Goal: Task Accomplishment & Management: Manage account settings

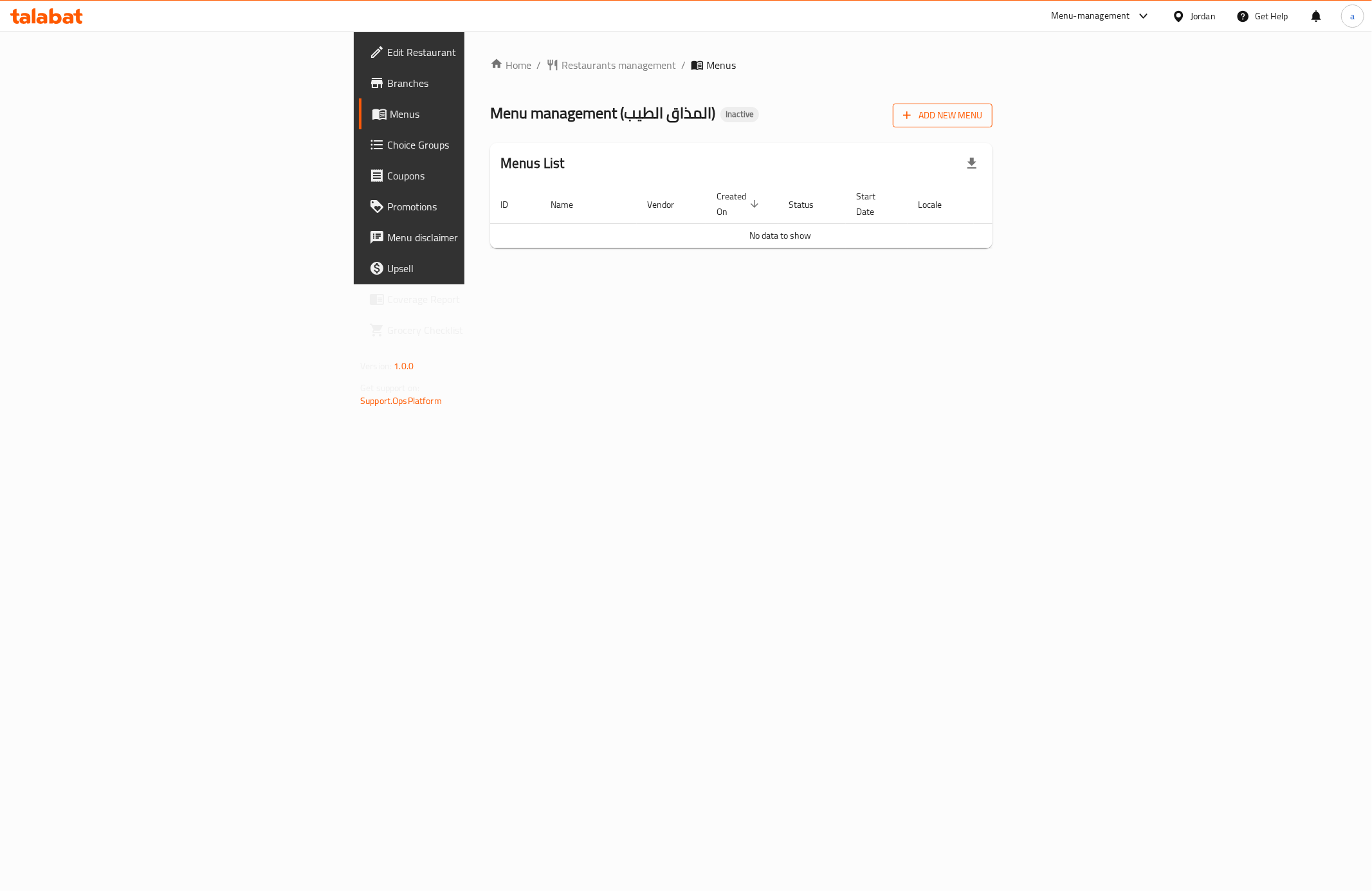
click at [982, 115] on span "Add New Menu" at bounding box center [943, 116] width 79 height 16
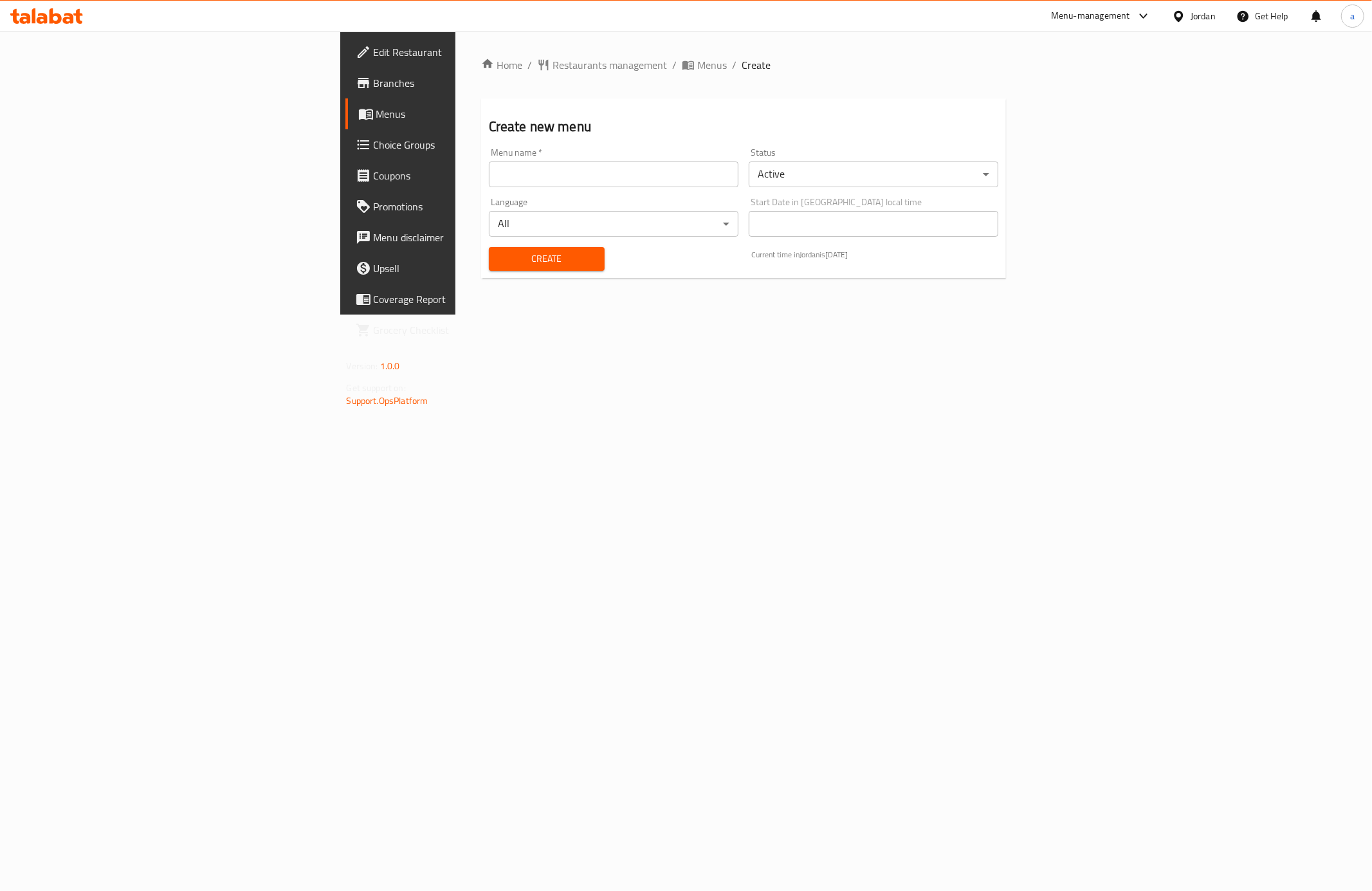
click at [489, 174] on input "text" at bounding box center [613, 174] width 250 height 26
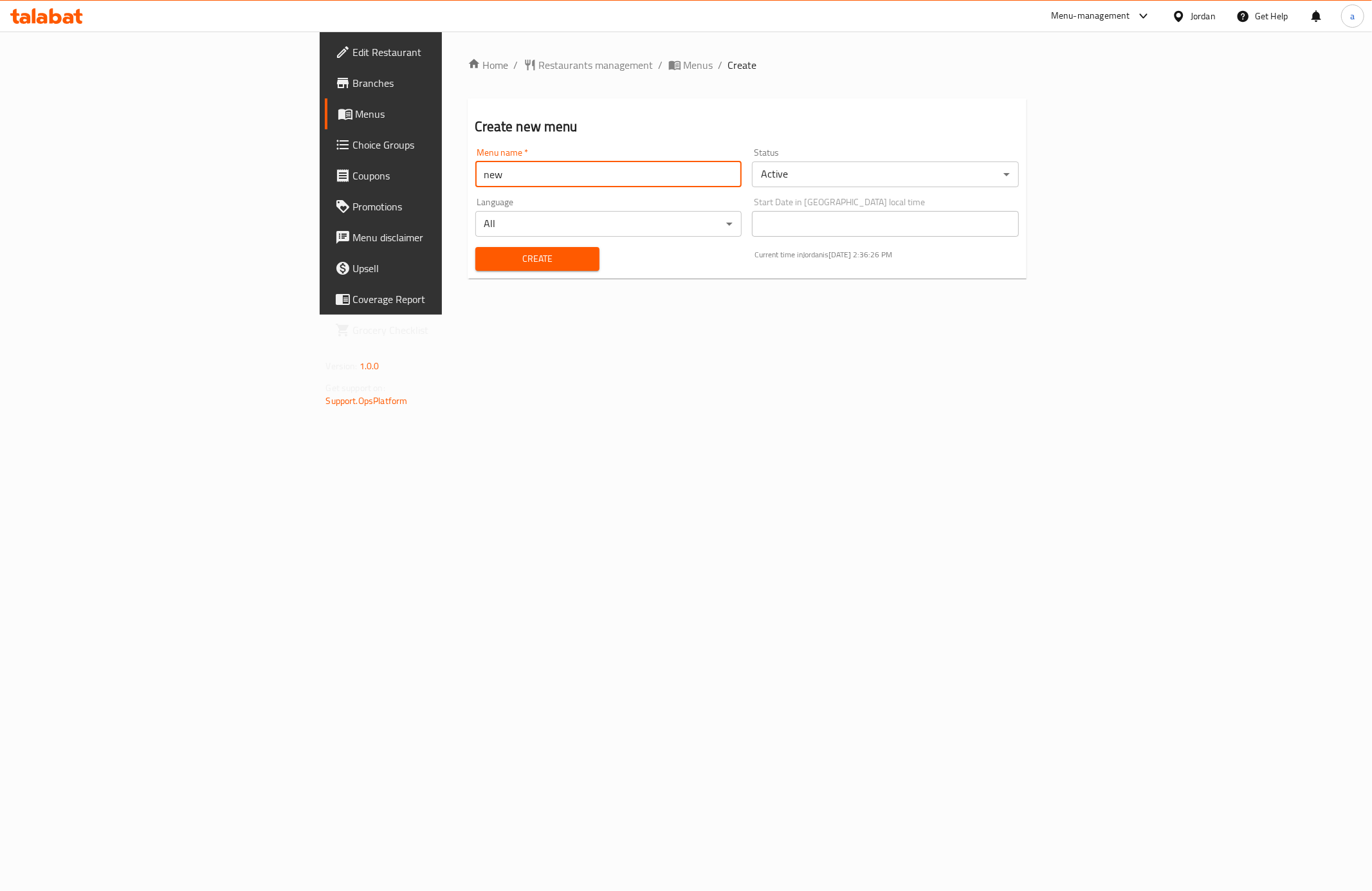
type input "new menu"
click at [486, 258] on span "Create" at bounding box center [538, 259] width 104 height 16
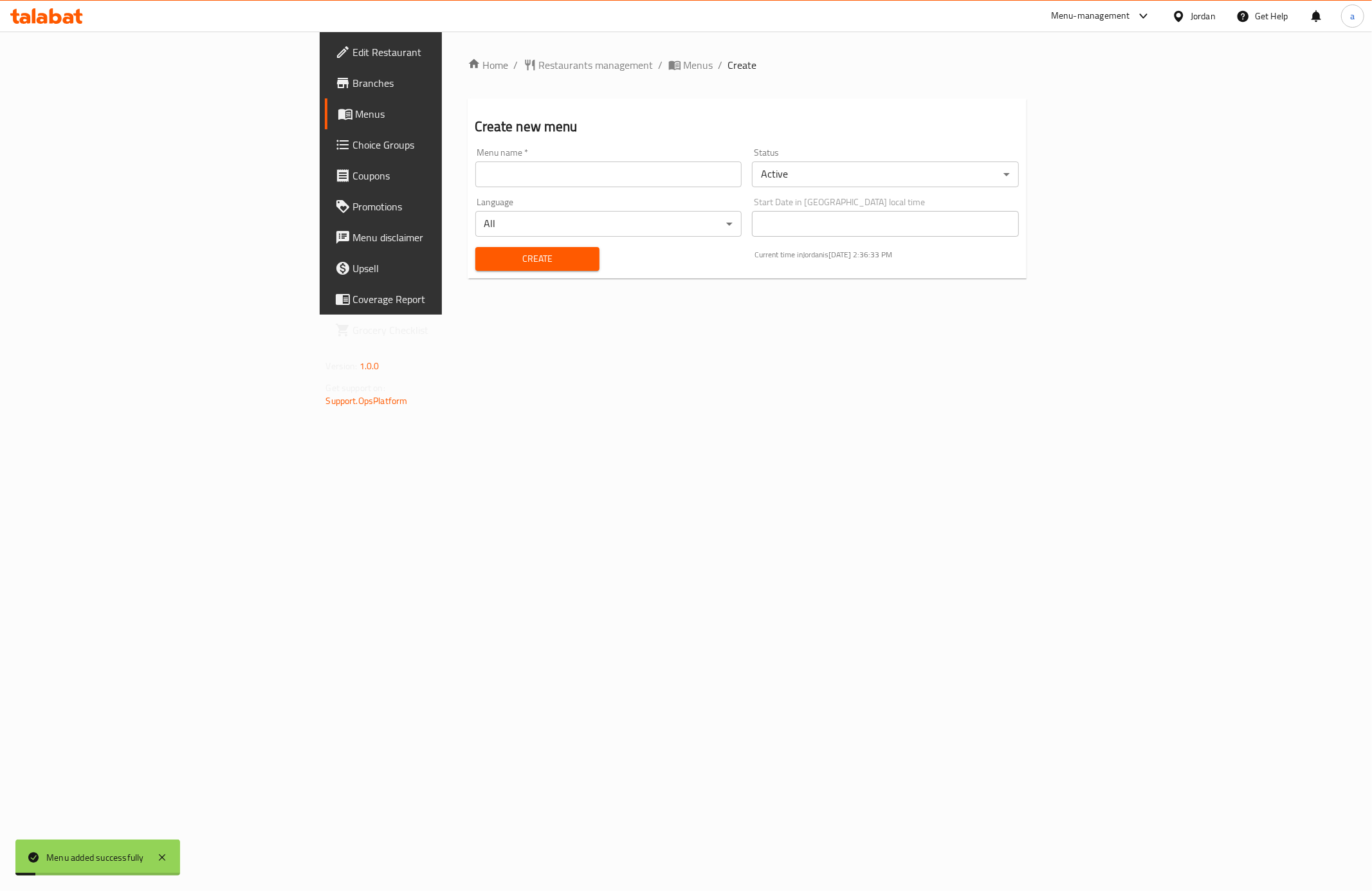
click at [355, 114] on span "Menus" at bounding box center [446, 113] width 183 height 16
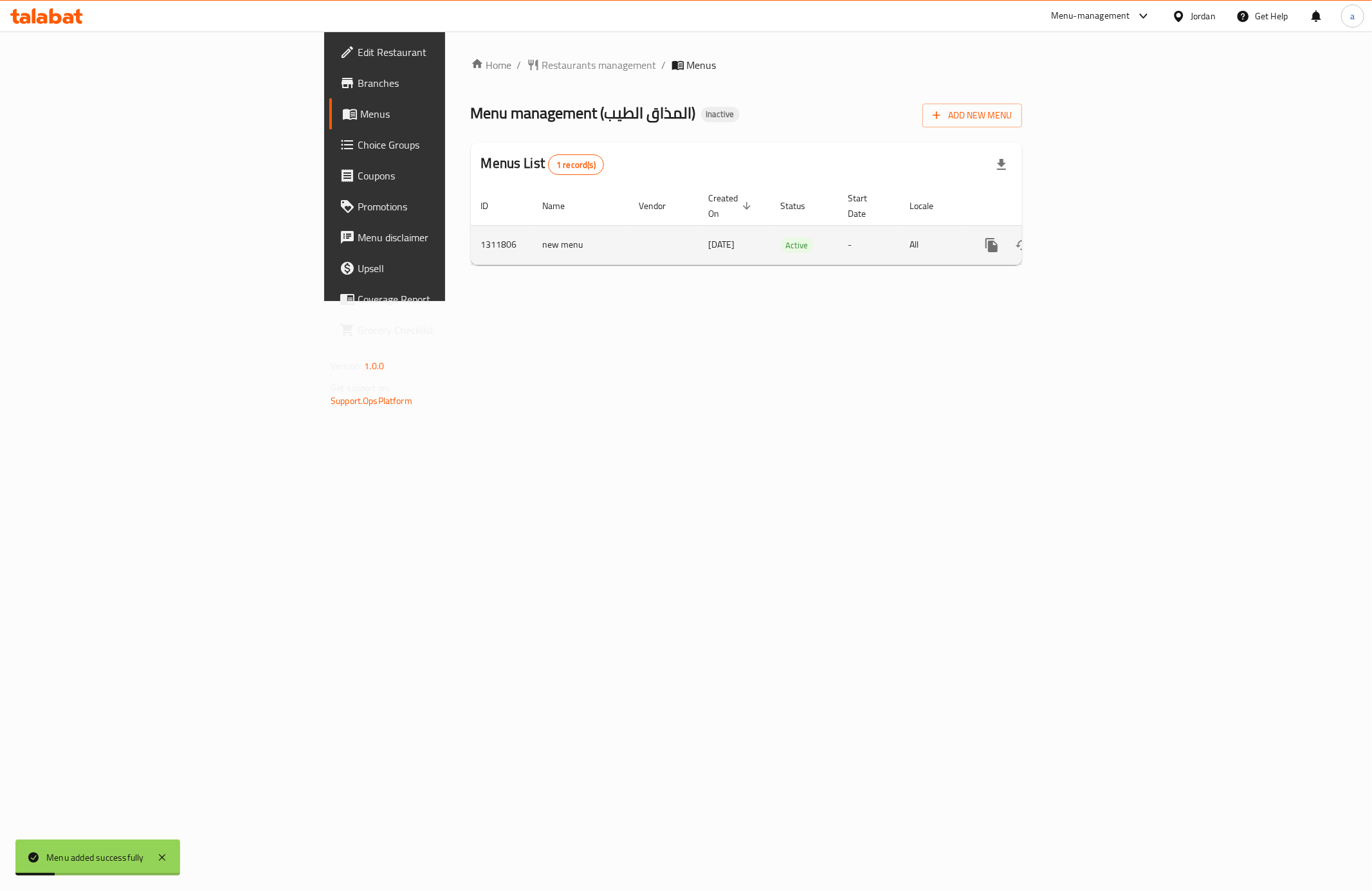
click at [1100, 241] on link "enhanced table" at bounding box center [1085, 245] width 31 height 31
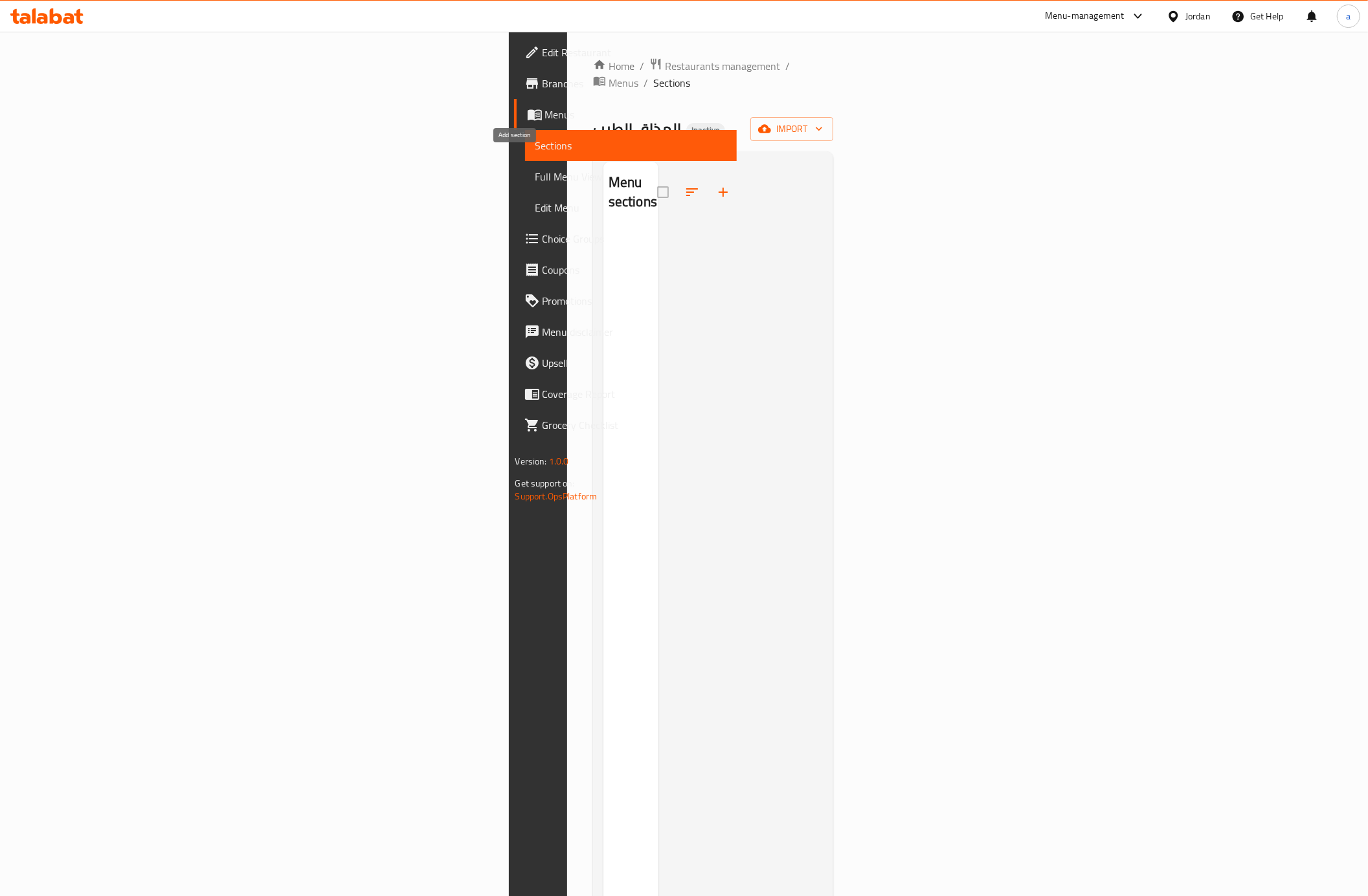
click at [715, 185] on icon "button" at bounding box center [723, 192] width 16 height 16
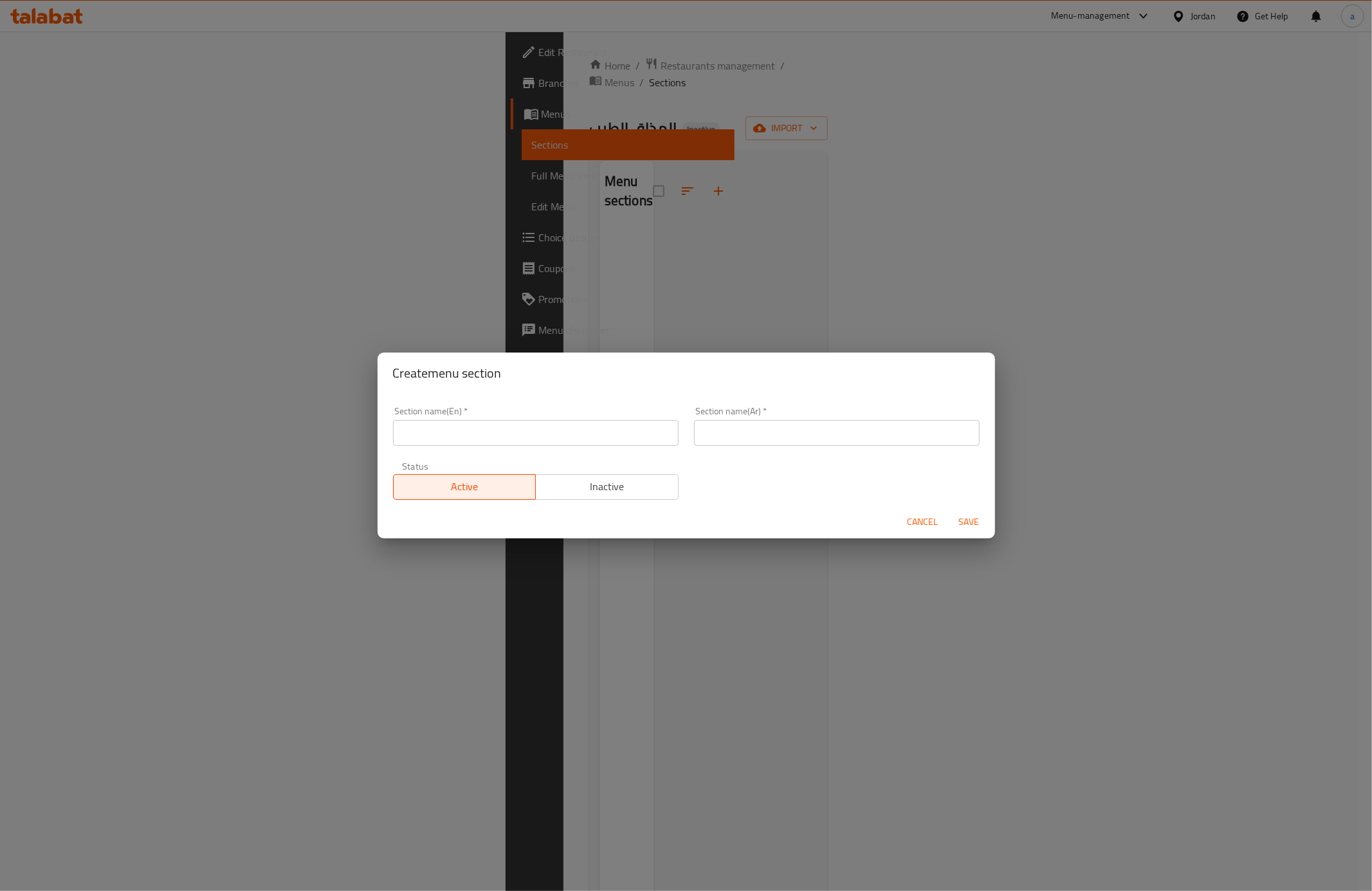
click at [502, 430] on input "text" at bounding box center [536, 433] width 286 height 26
type input "Grills"
click at [781, 424] on input "text" at bounding box center [837, 433] width 286 height 26
type input "ك"
click at [701, 443] on input "مشاوى" at bounding box center [837, 433] width 286 height 26
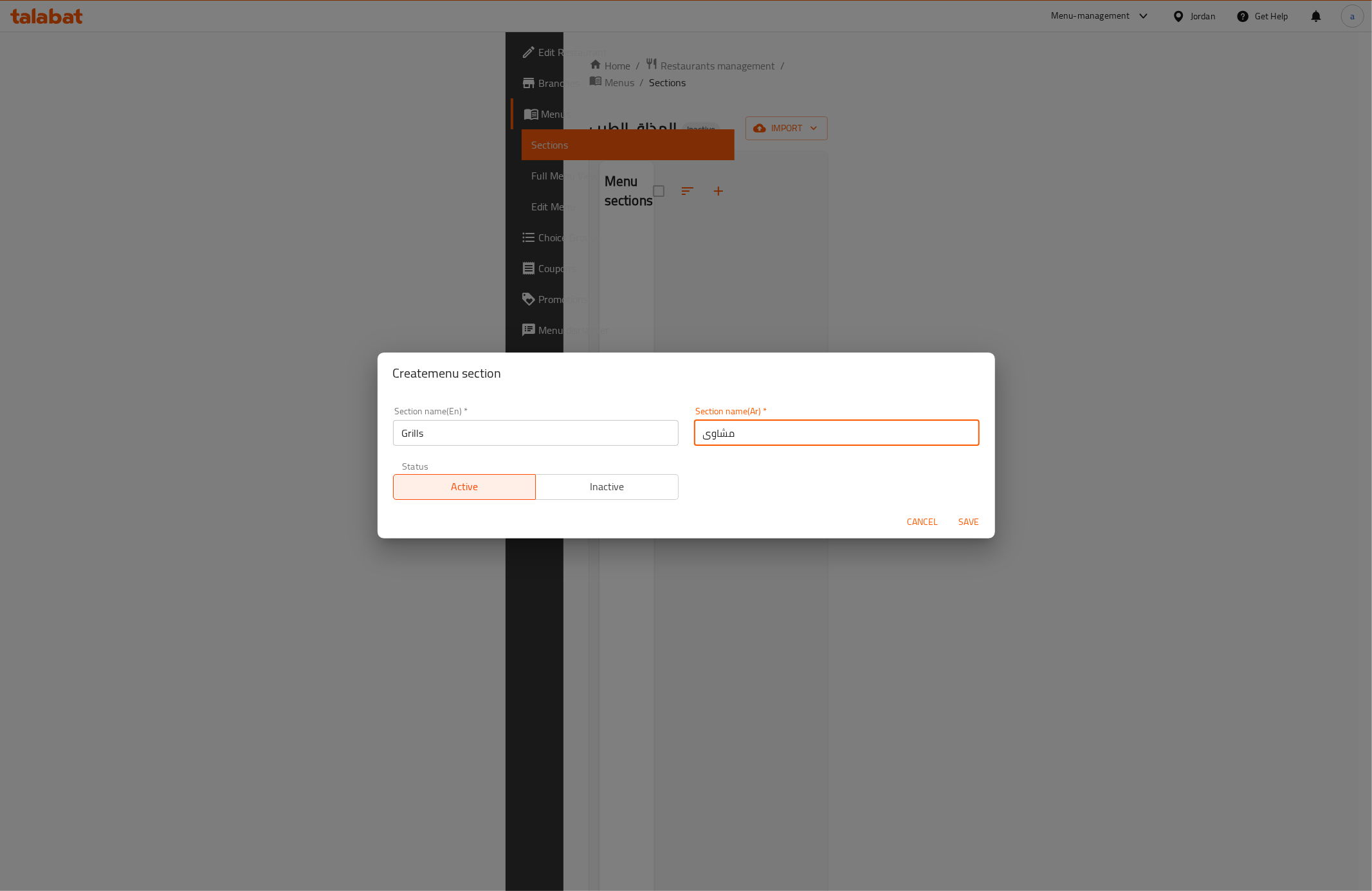
click at [701, 443] on input "مشاوى" at bounding box center [837, 433] width 286 height 26
type input "مشاوى"
click at [840, 448] on div "Section name(Ar)   * مشاوى Section name(Ar) *" at bounding box center [837, 427] width 301 height 55
click at [968, 515] on span "Save" at bounding box center [969, 522] width 31 height 16
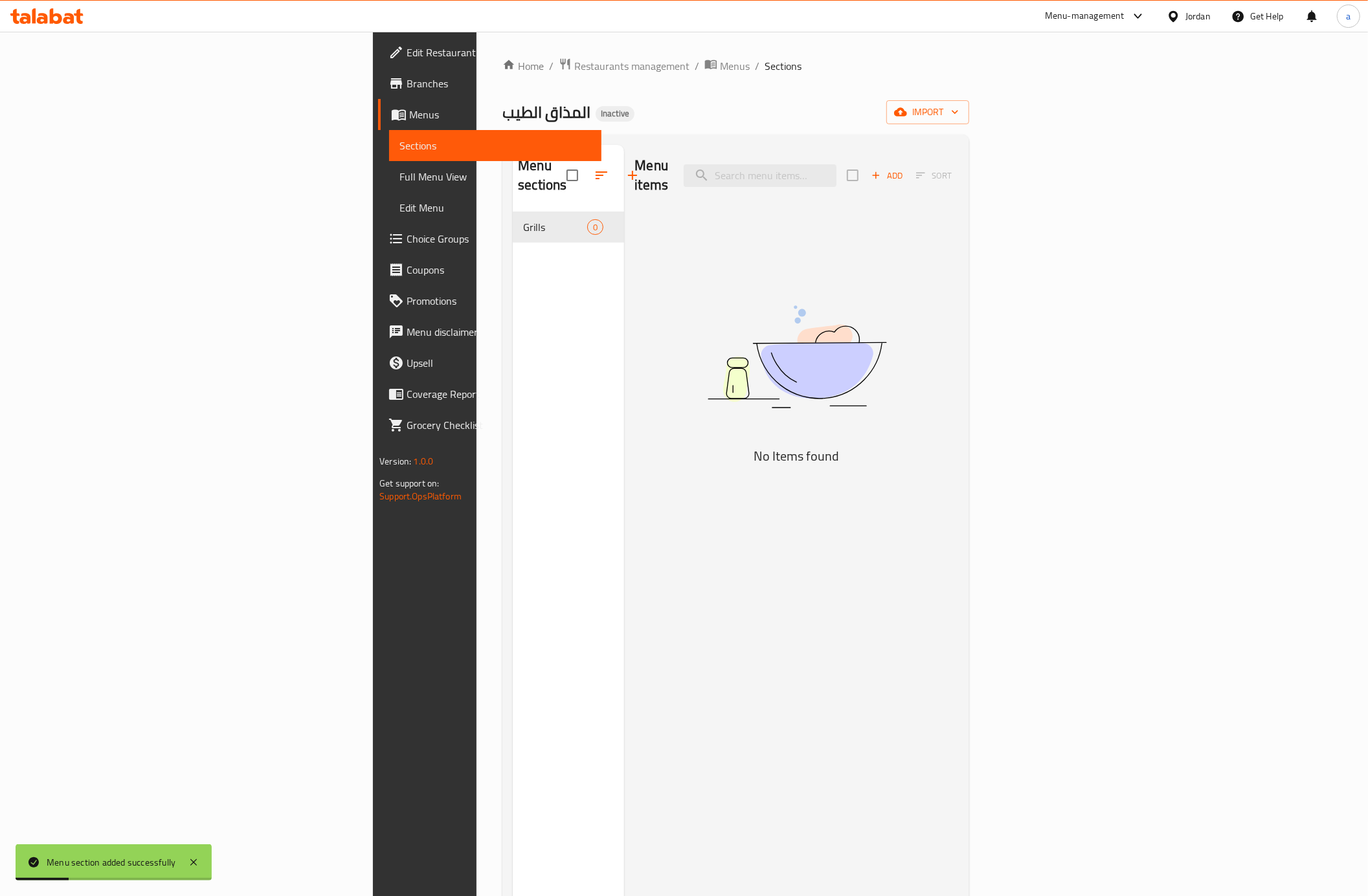
click at [624, 168] on icon "button" at bounding box center [632, 175] width 16 height 16
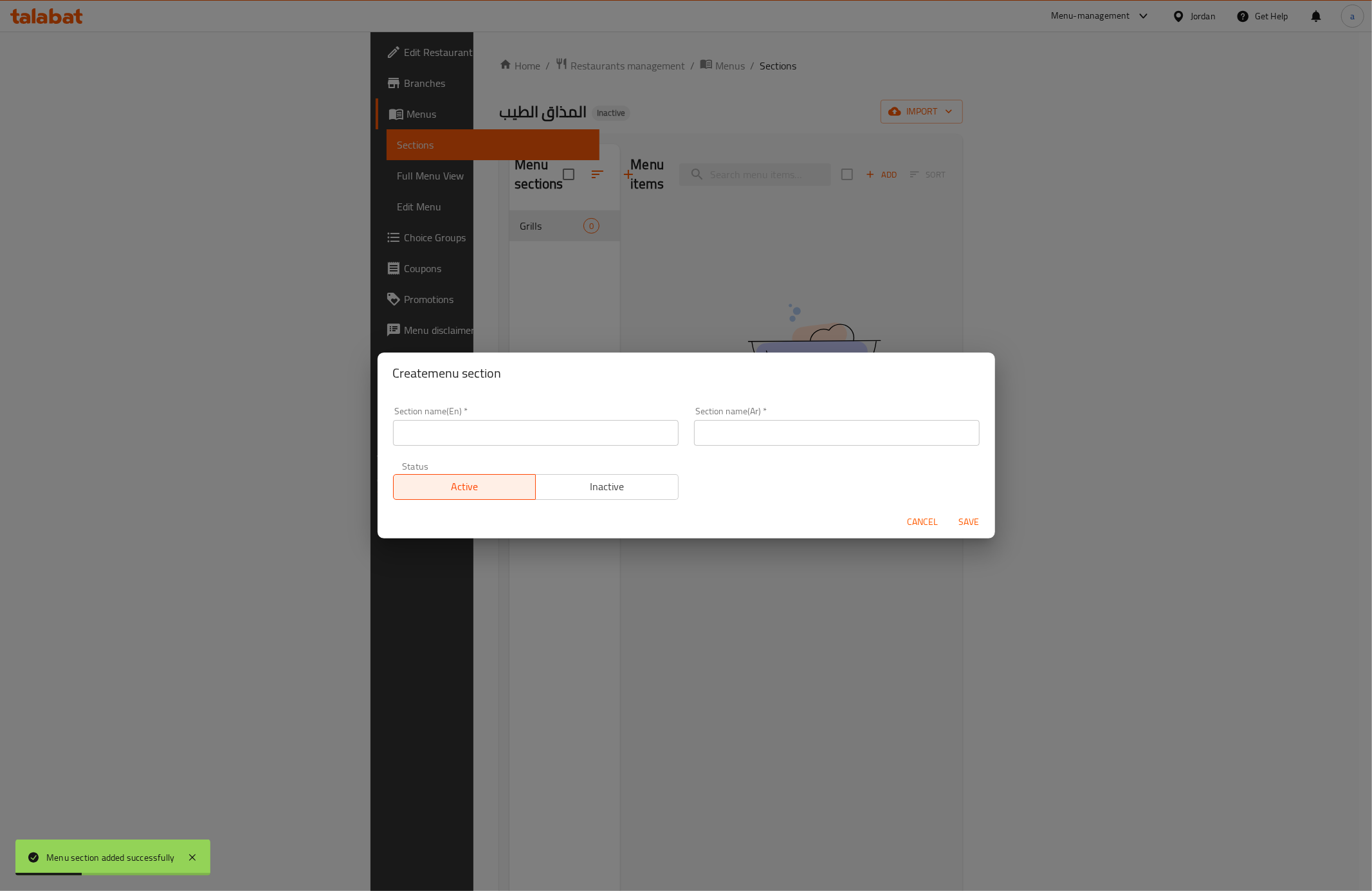
click at [809, 447] on div "Section name(Ar)   * Section name(Ar) *" at bounding box center [837, 427] width 301 height 55
click at [803, 436] on input "text" at bounding box center [837, 433] width 286 height 26
paste input "مشروبات باردة"
type input "مشروبات باردة"
click at [531, 425] on input "text" at bounding box center [536, 433] width 286 height 26
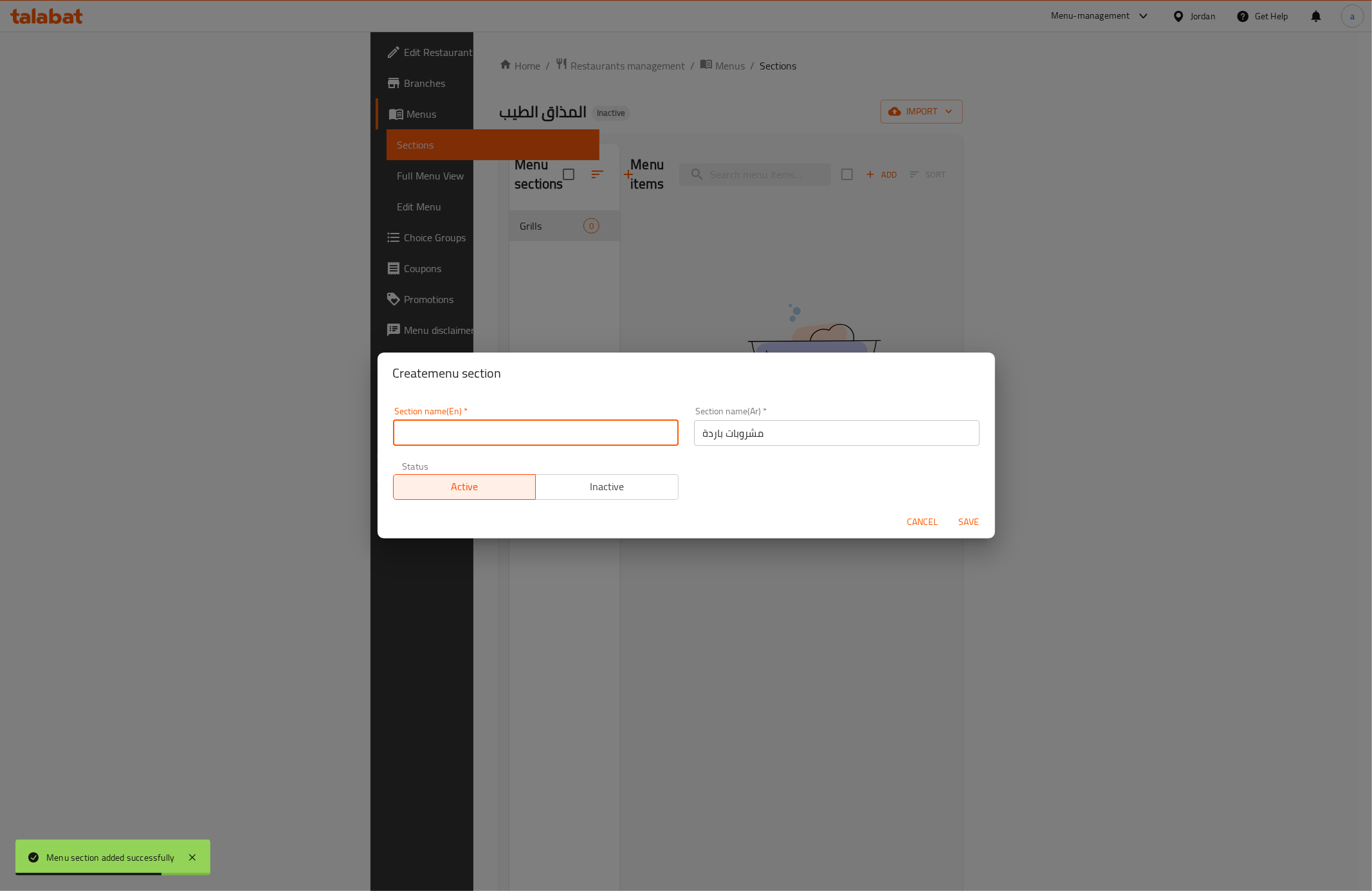
paste input "Cold Beverages"
type input "Cold Beverages"
click at [977, 523] on span "Save" at bounding box center [969, 522] width 31 height 16
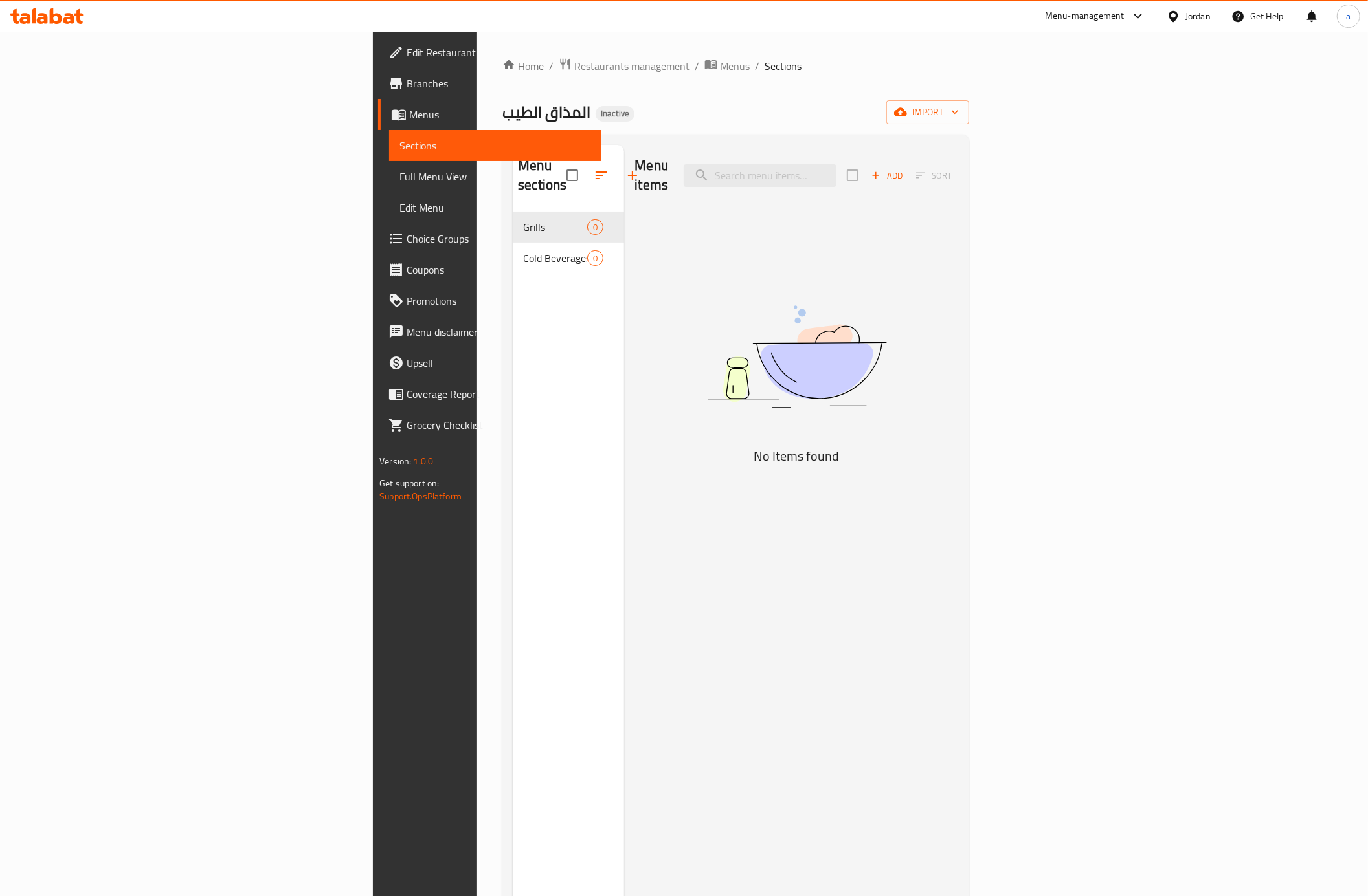
click at [624, 168] on icon "button" at bounding box center [632, 175] width 16 height 16
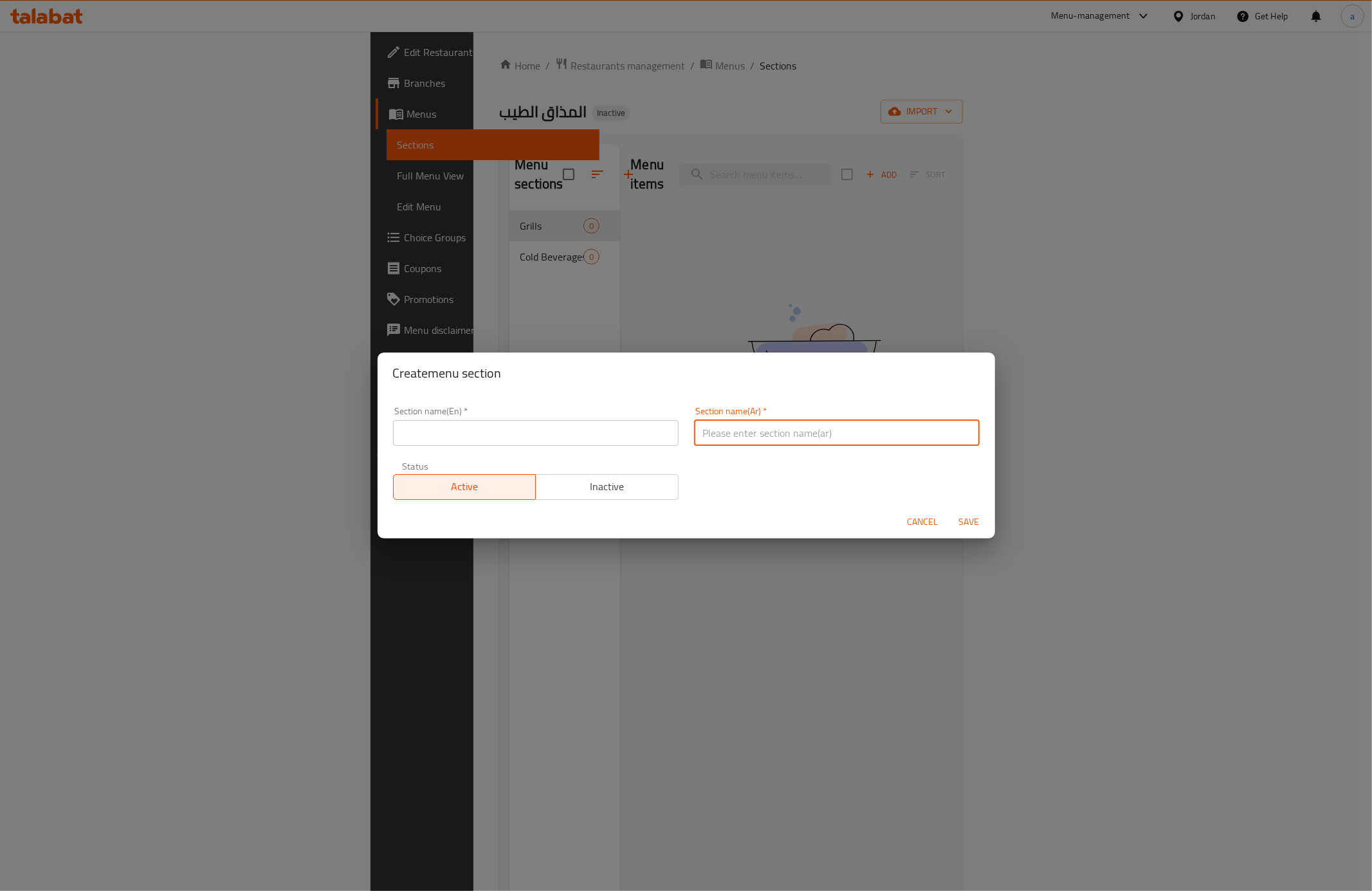
click at [760, 445] on input "text" at bounding box center [837, 433] width 286 height 26
paste input "دجاج شواية"
type input "دجاج شواية"
click at [497, 433] on input "text" at bounding box center [536, 433] width 286 height 26
paste input "Grilled Chicken"
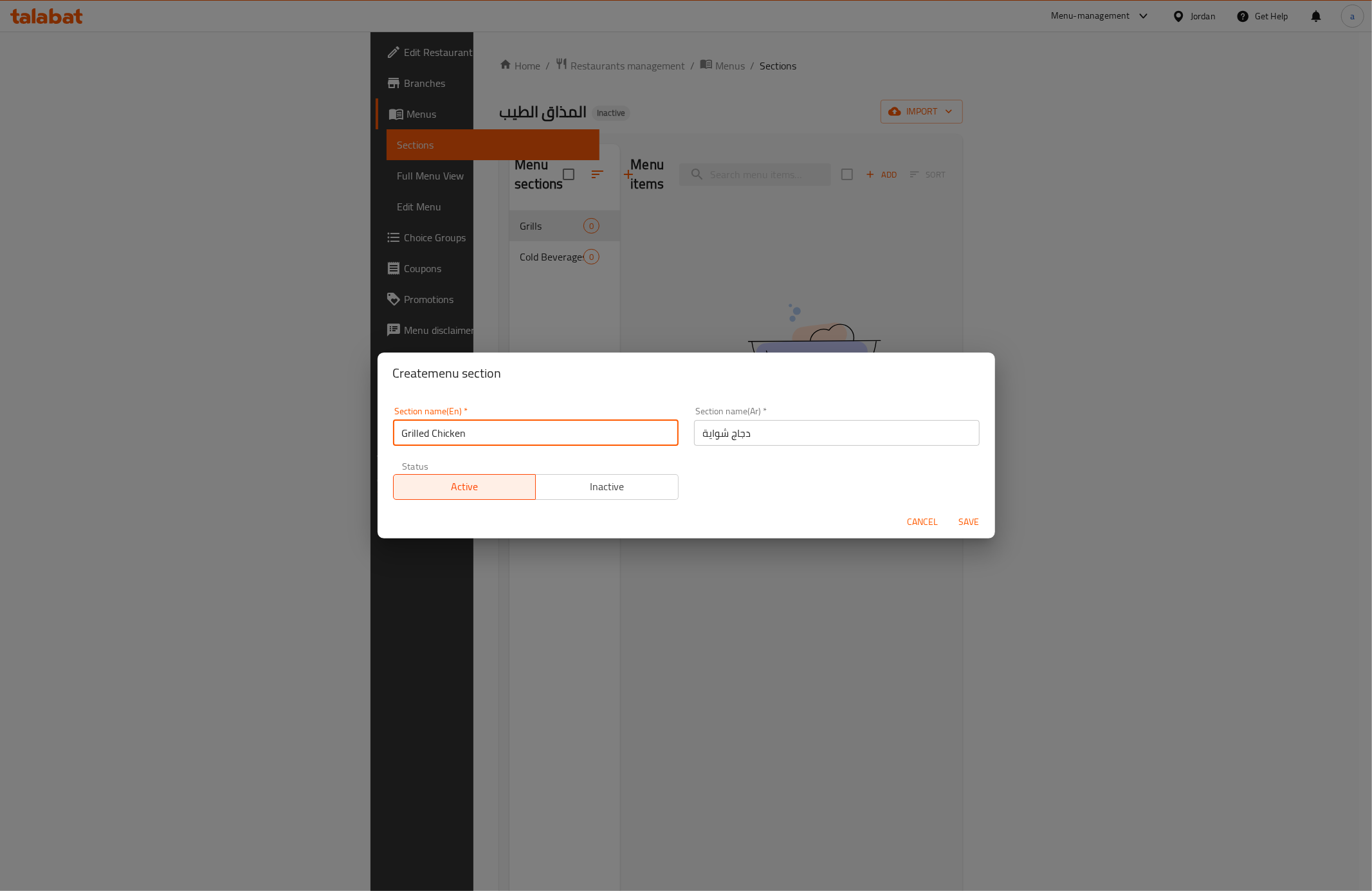
type input "Grilled Chicken"
click at [977, 525] on span "Save" at bounding box center [969, 522] width 31 height 16
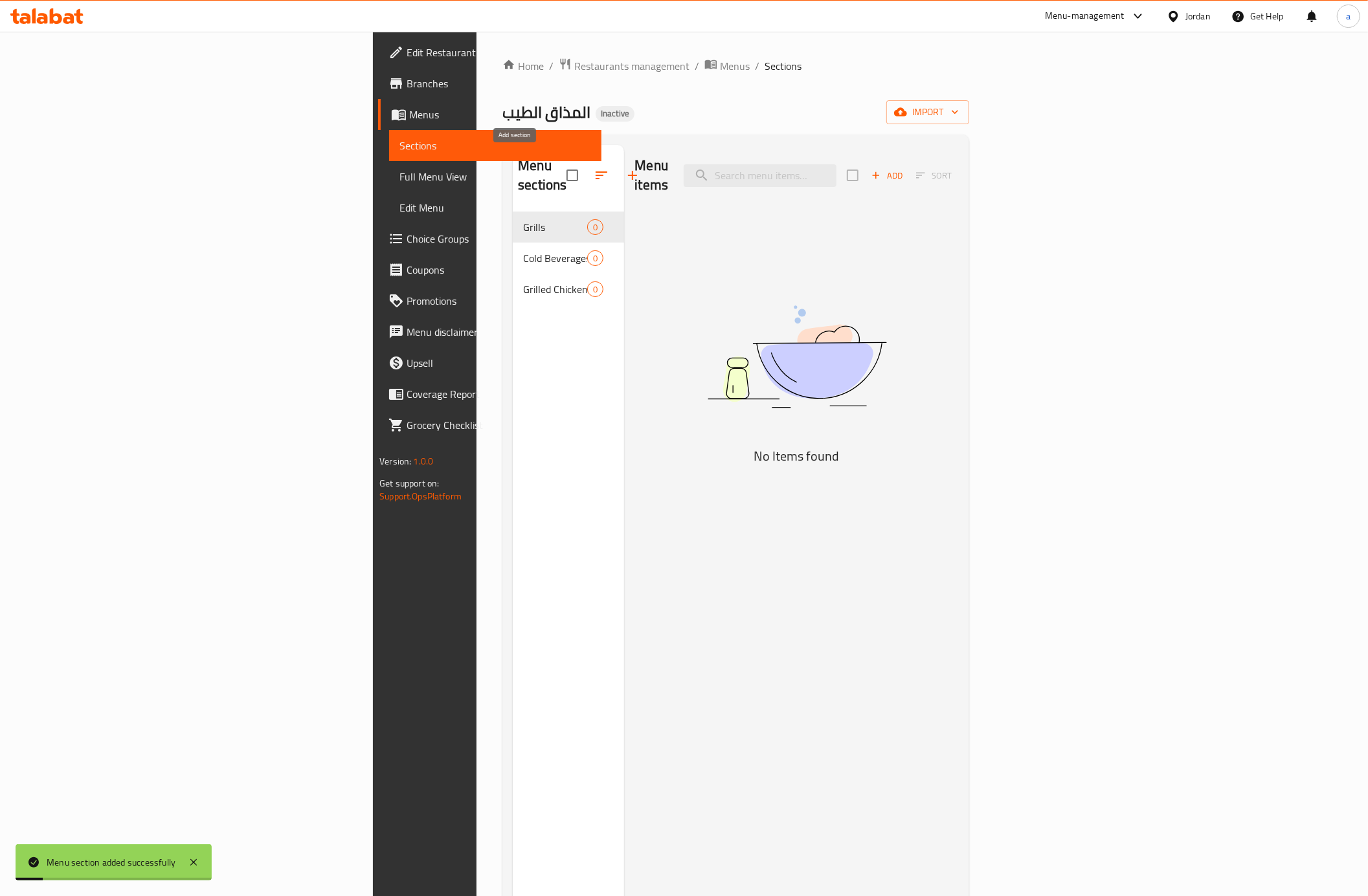
click at [624, 168] on icon "button" at bounding box center [632, 175] width 16 height 16
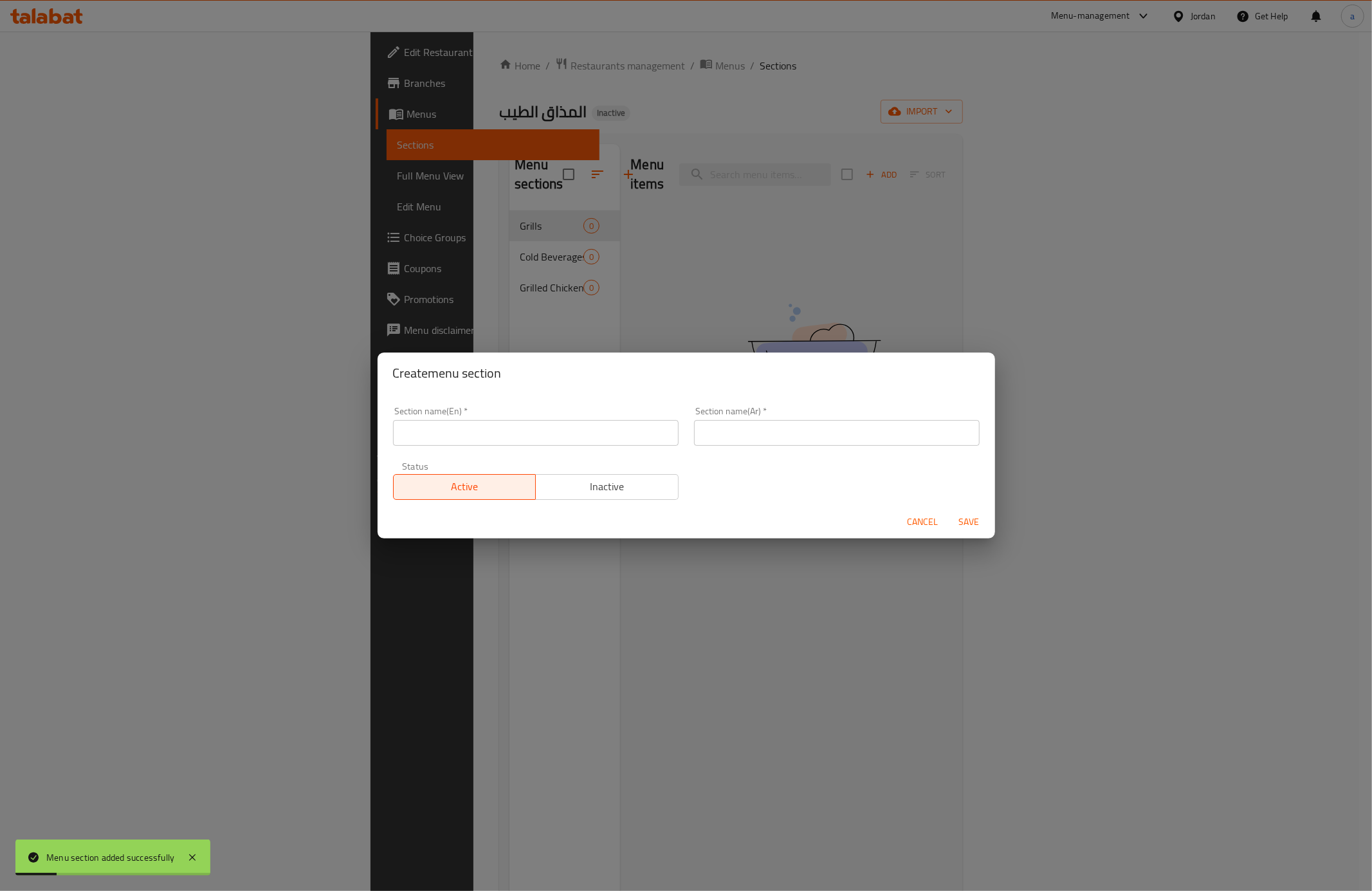
click at [815, 449] on div "Section name(Ar)   * Section name(Ar) *" at bounding box center [837, 427] width 301 height 55
click at [801, 418] on div "Section name(Ar)   * Section name(Ar) *" at bounding box center [837, 426] width 286 height 39
click at [792, 430] on input "text" at bounding box center [837, 433] width 286 height 26
paste input "ساندويشات"
type input "ساندويشات"
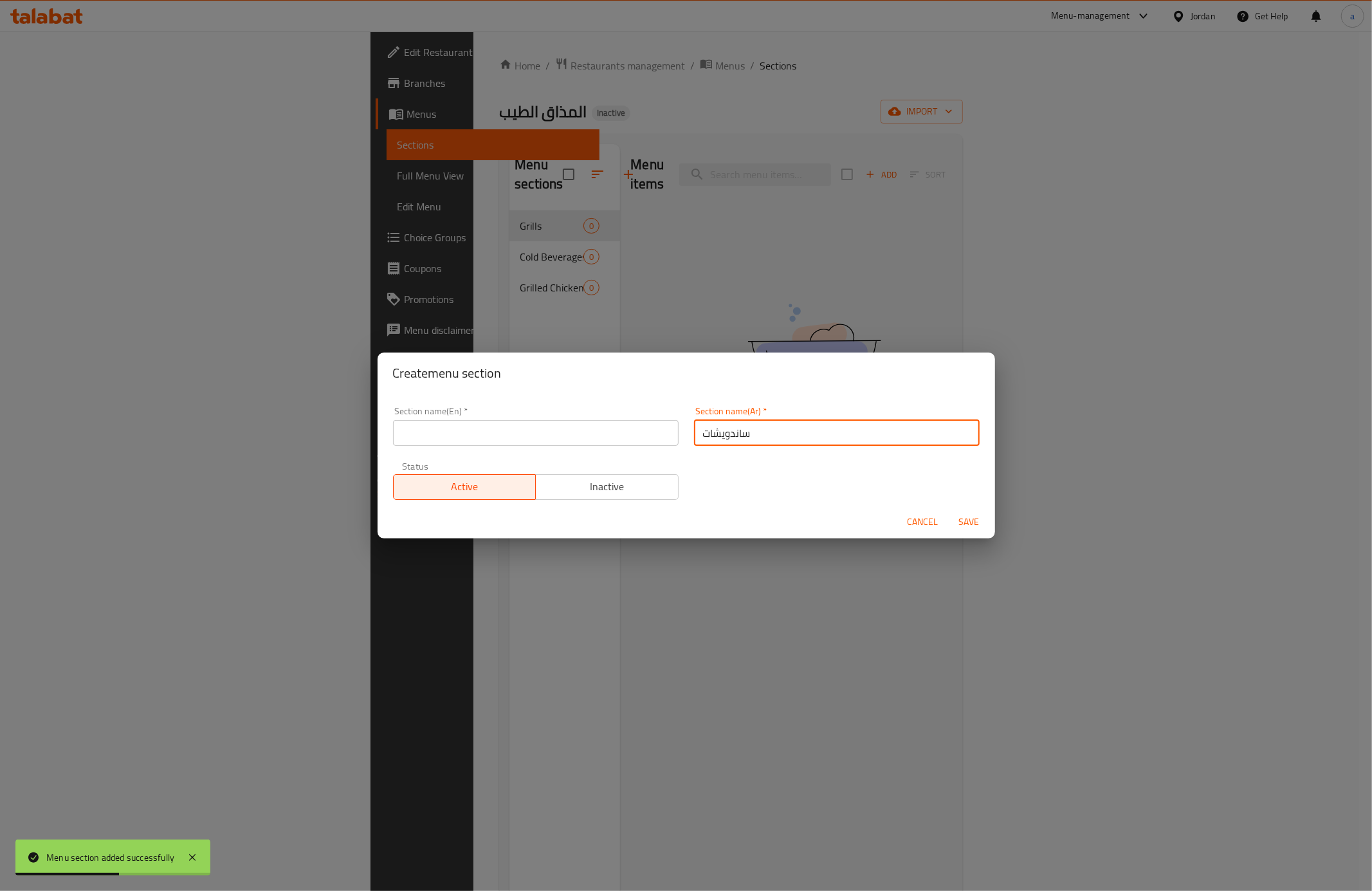
click at [438, 433] on input "text" at bounding box center [536, 433] width 286 height 26
paste input "Sandwiches"
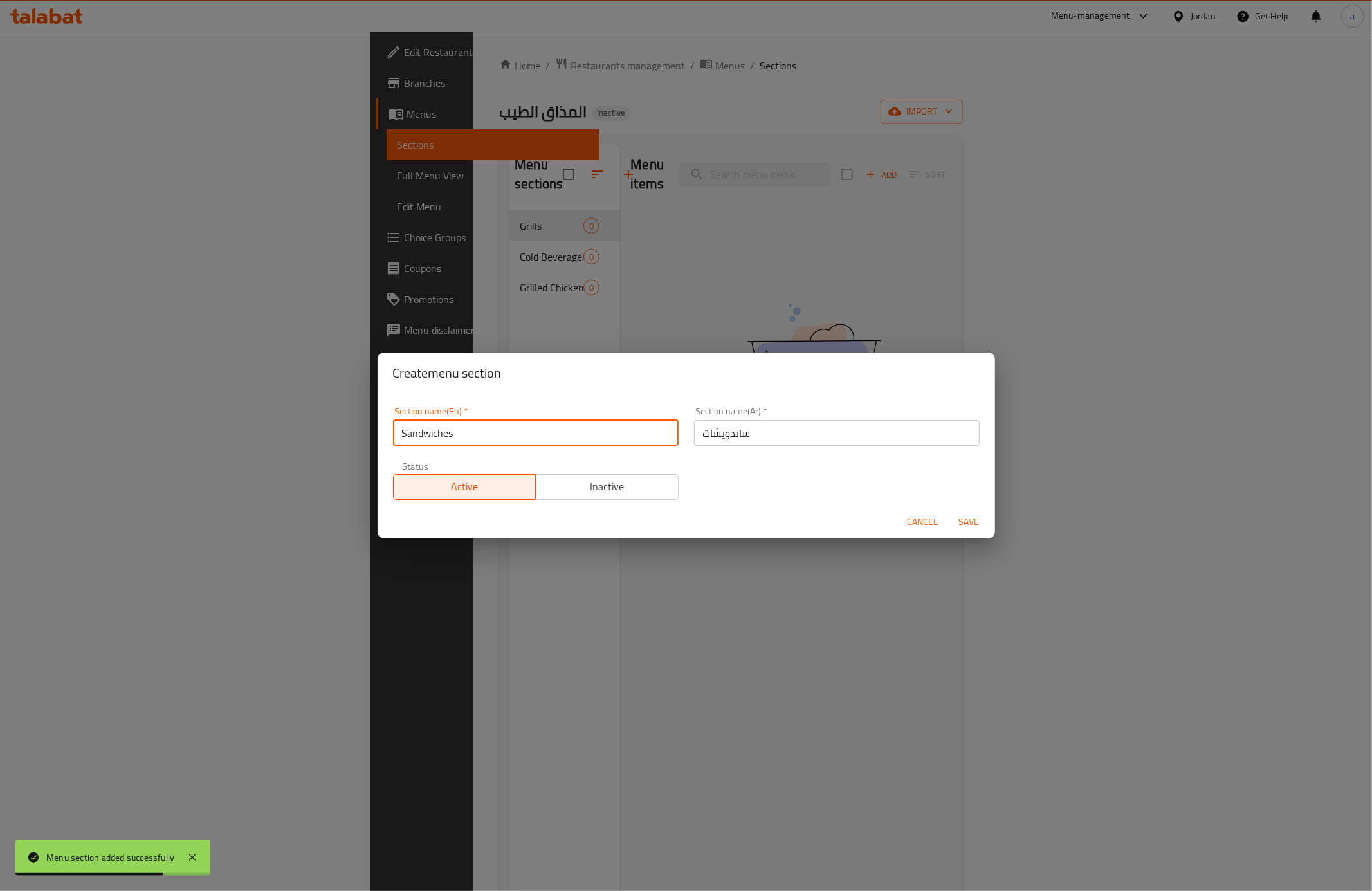
type input "Sandwiches"
click at [948, 510] on button "Save" at bounding box center [969, 522] width 41 height 24
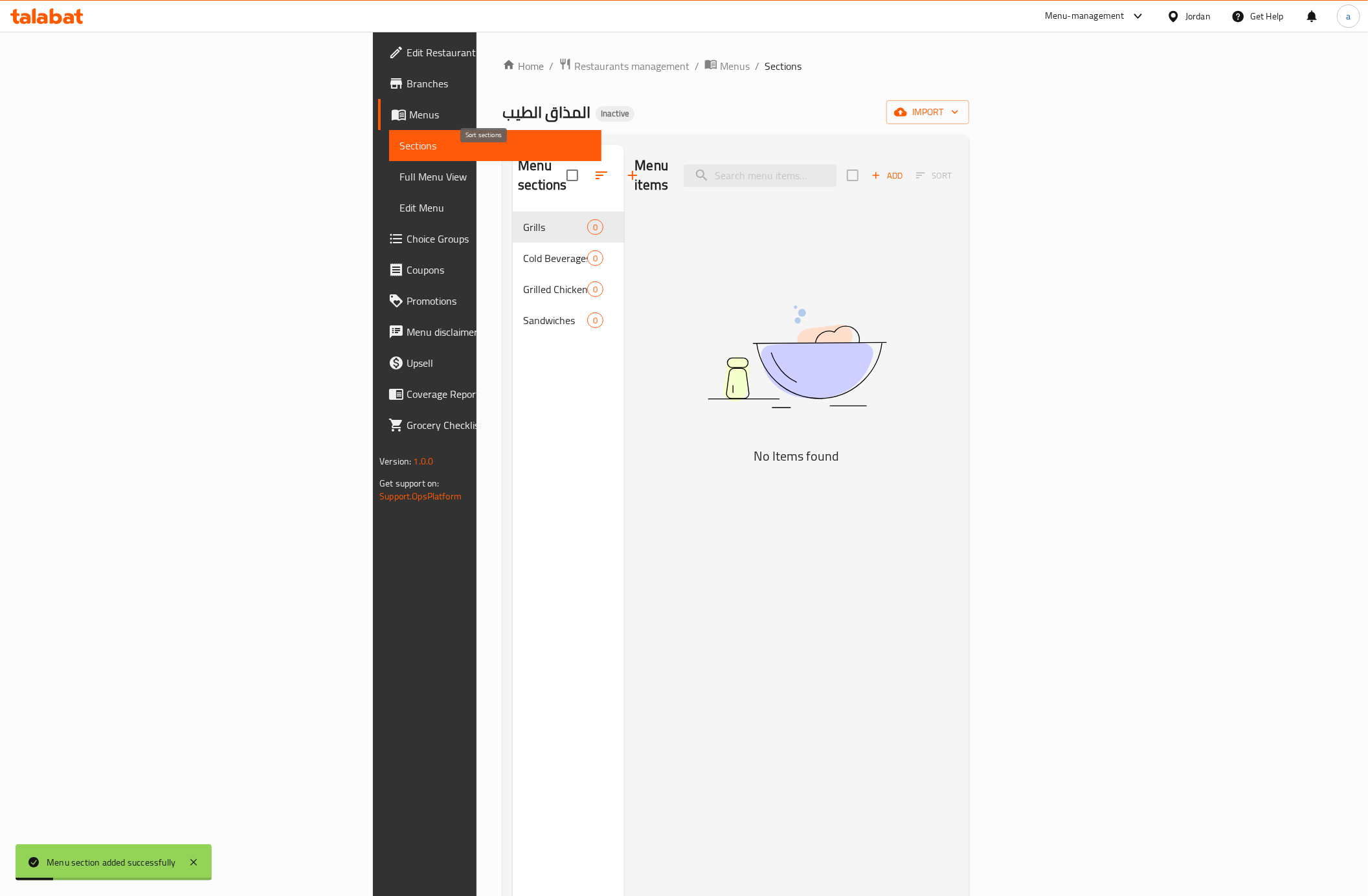
click at [586, 160] on span at bounding box center [601, 176] width 31 height 31
click at [624, 169] on icon "button" at bounding box center [632, 175] width 16 height 16
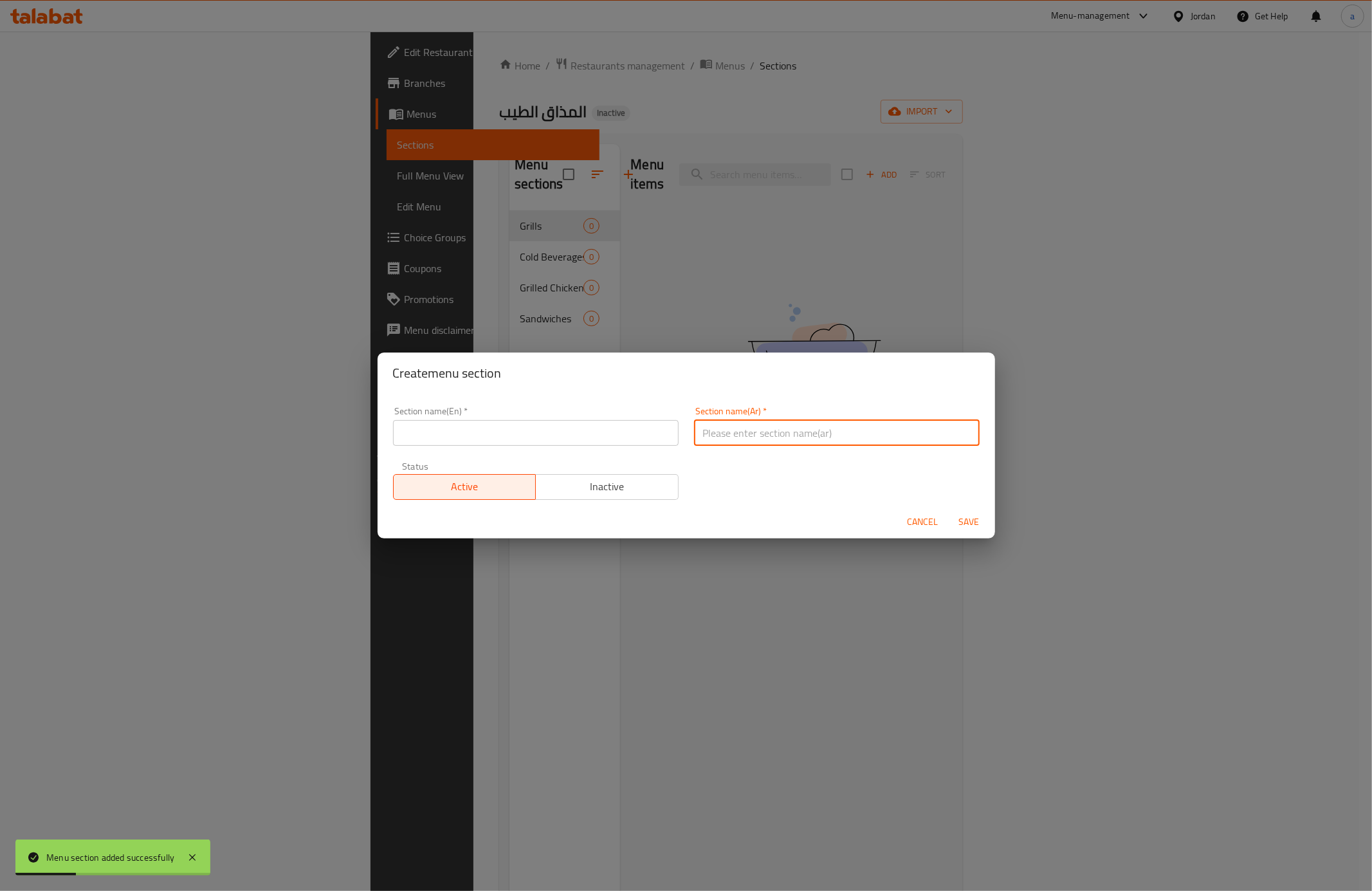
click at [780, 430] on input "text" at bounding box center [837, 433] width 286 height 26
paste input "مقبلات"
type input "مقبلات"
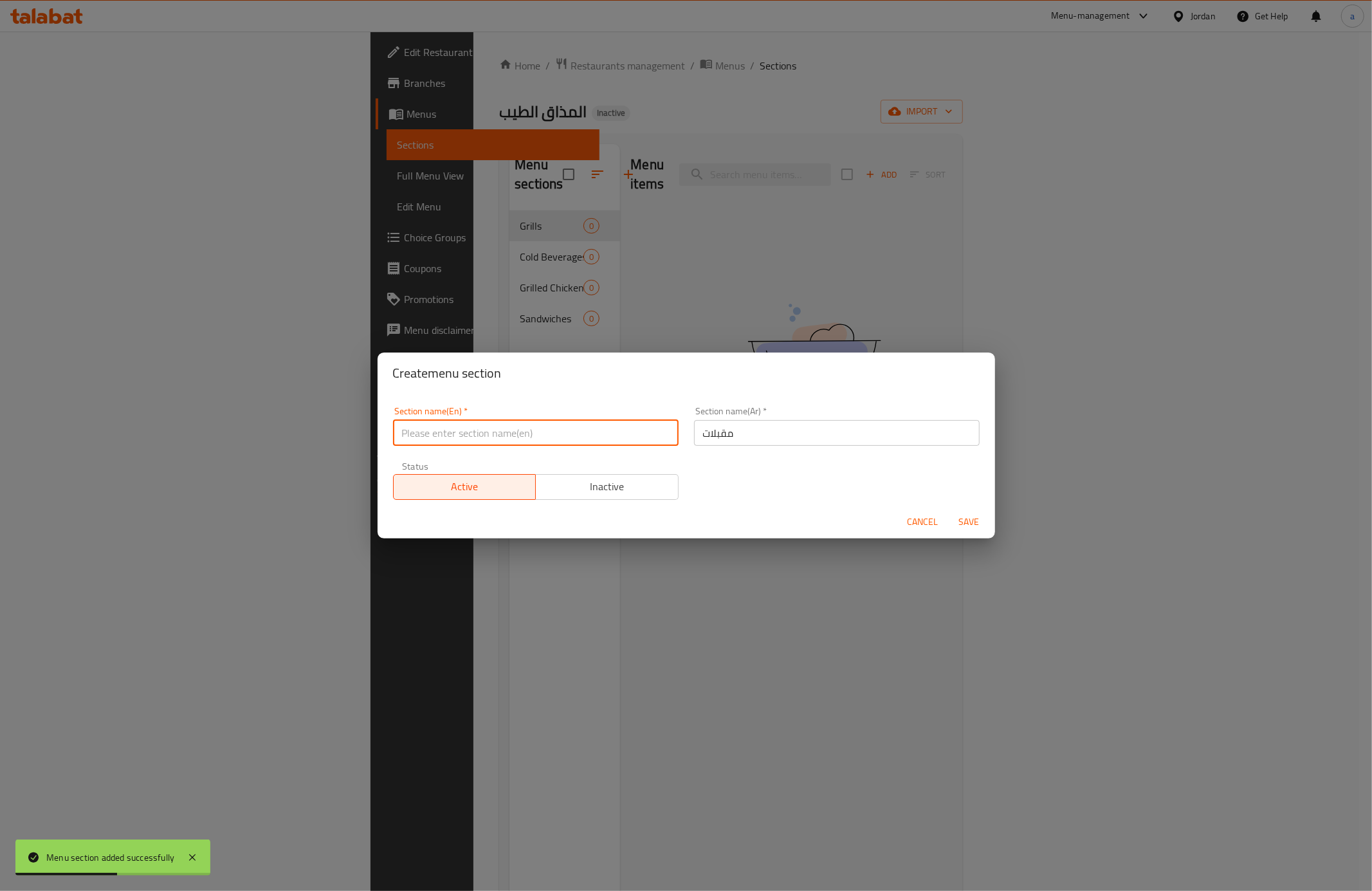
click at [452, 445] on input "text" at bounding box center [536, 433] width 286 height 26
paste input "Appetizers"
type input "Appetizers"
click at [960, 512] on button "Save" at bounding box center [969, 522] width 41 height 24
